Goal: Task Accomplishment & Management: Manage account settings

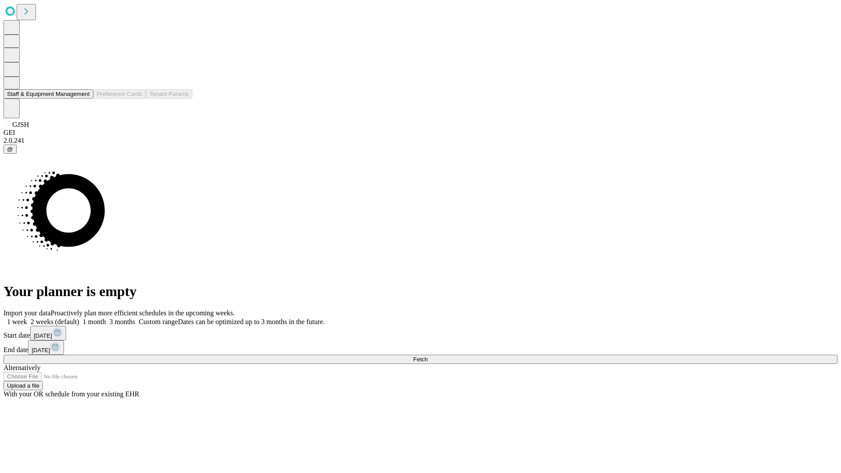
click at [84, 99] on button "Staff & Equipment Management" at bounding box center [49, 93] width 90 height 9
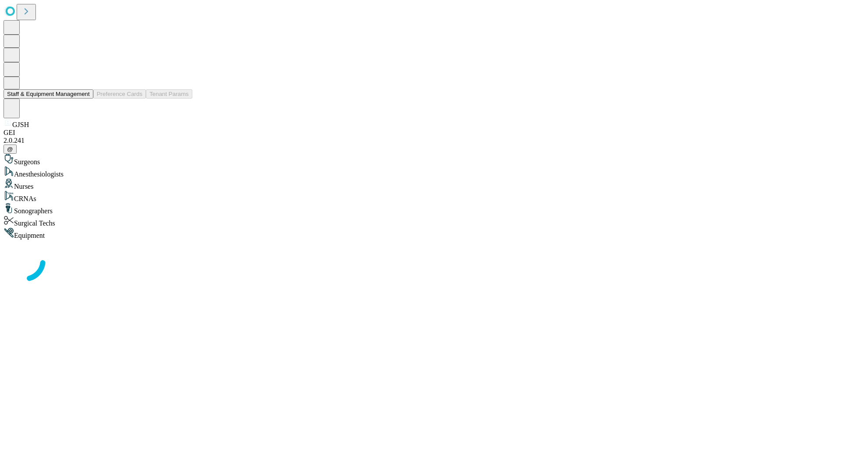
click at [84, 99] on button "Staff & Equipment Management" at bounding box center [49, 93] width 90 height 9
